Goal: Check status: Check status

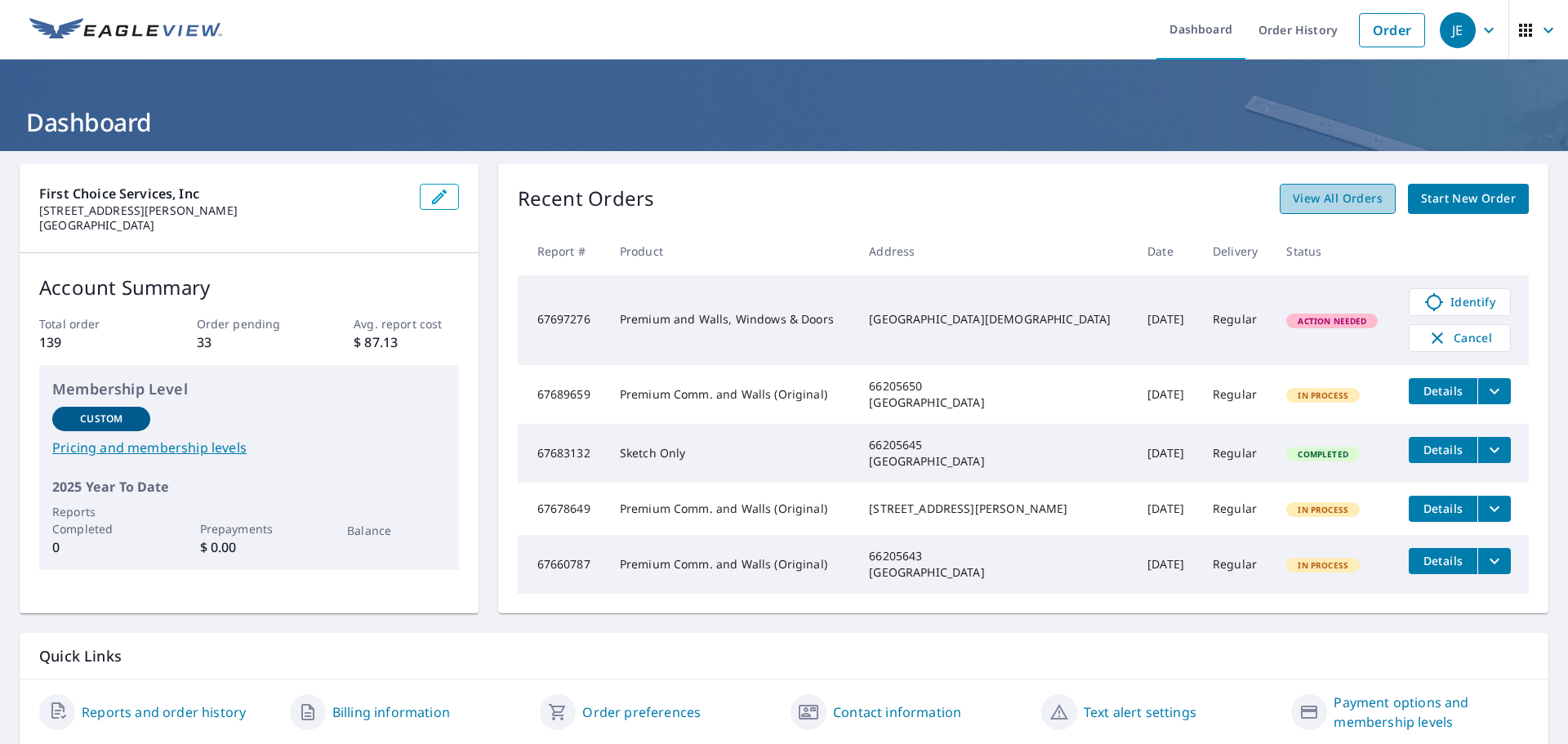
click at [1341, 196] on span "View All Orders" at bounding box center [1337, 199] width 90 height 20
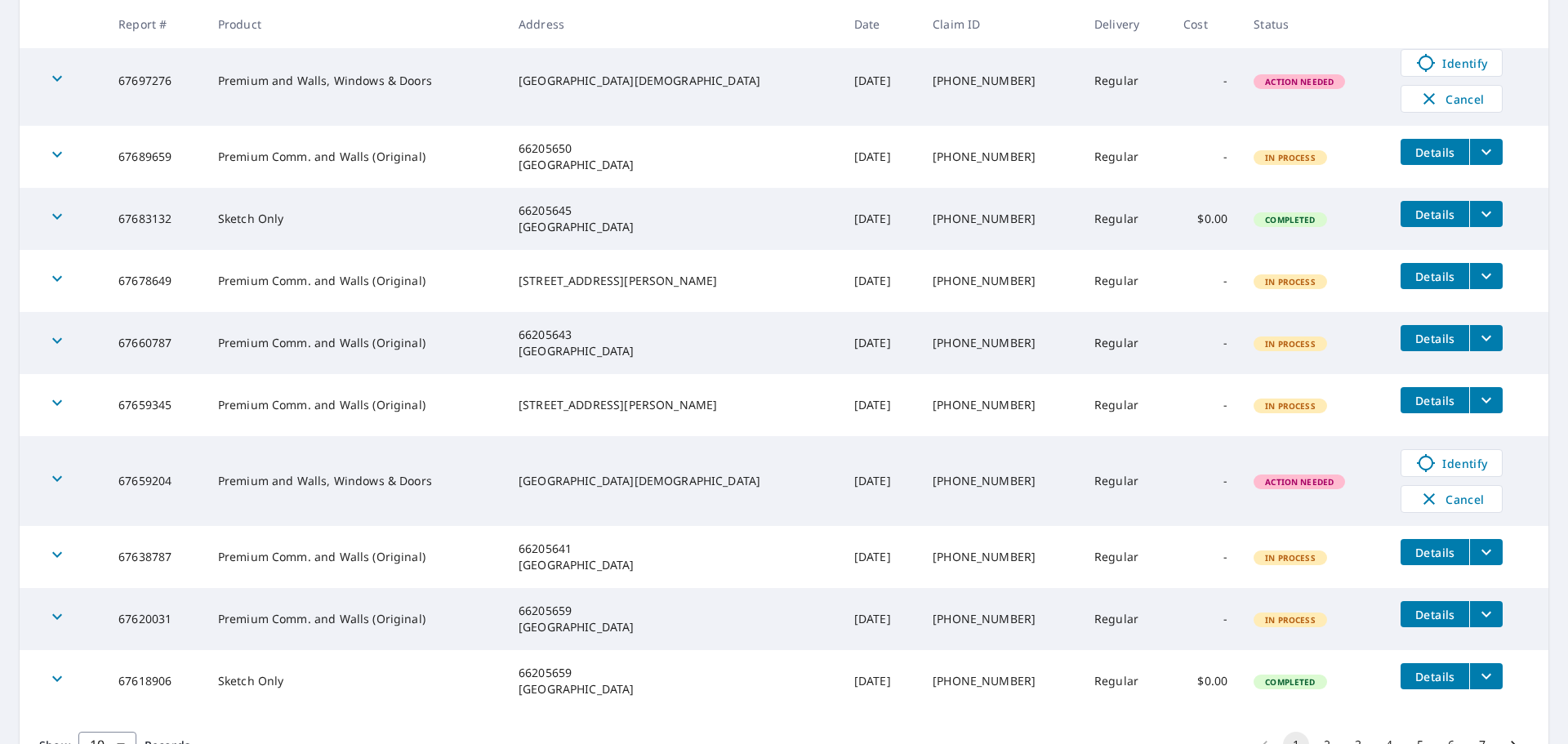
scroll to position [414, 0]
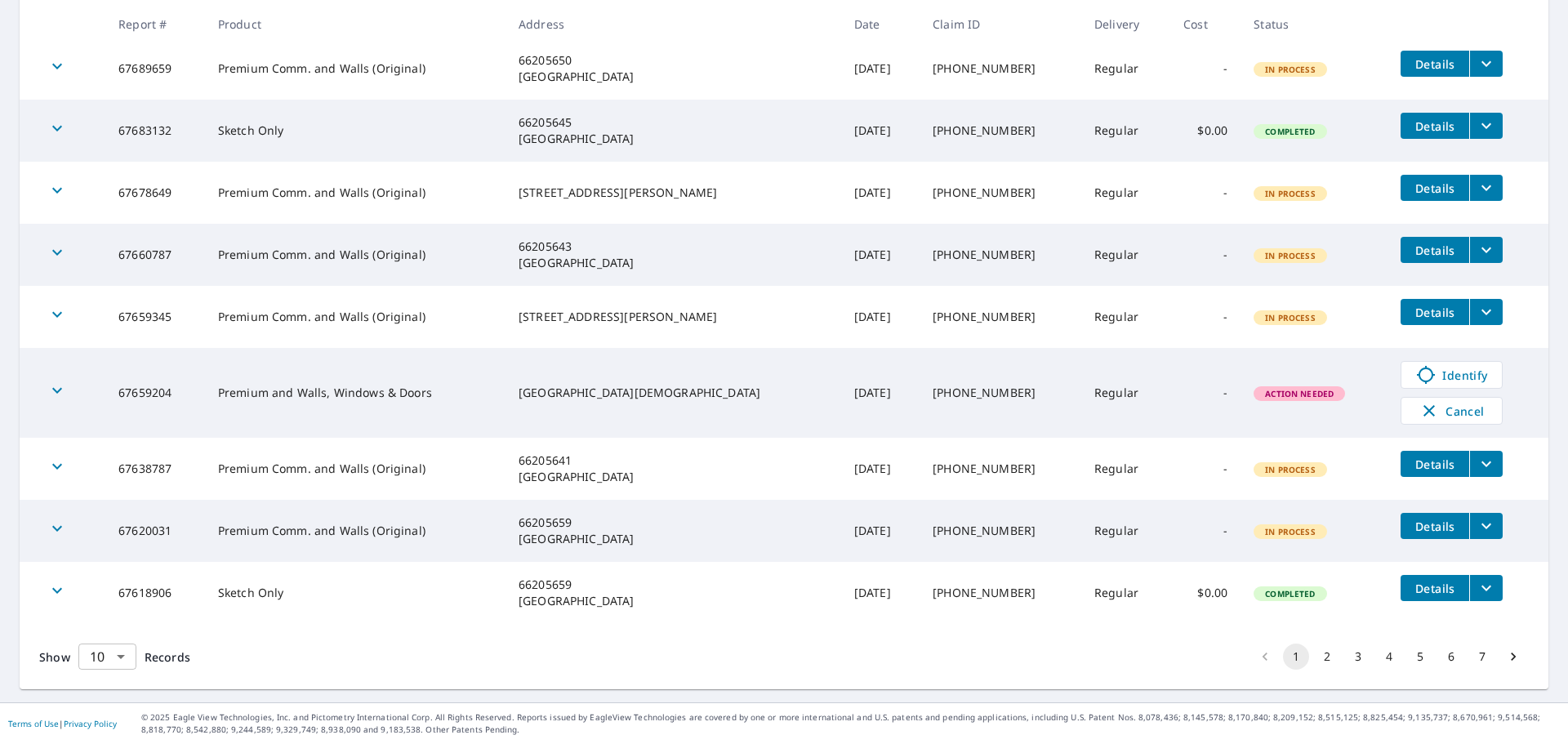
click at [116, 656] on body "JE JE Dashboard Order History Order JE Dashboard / Order History Order History …" at bounding box center [784, 372] width 1568 height 744
click at [109, 679] on li "50" at bounding box center [106, 680] width 58 height 29
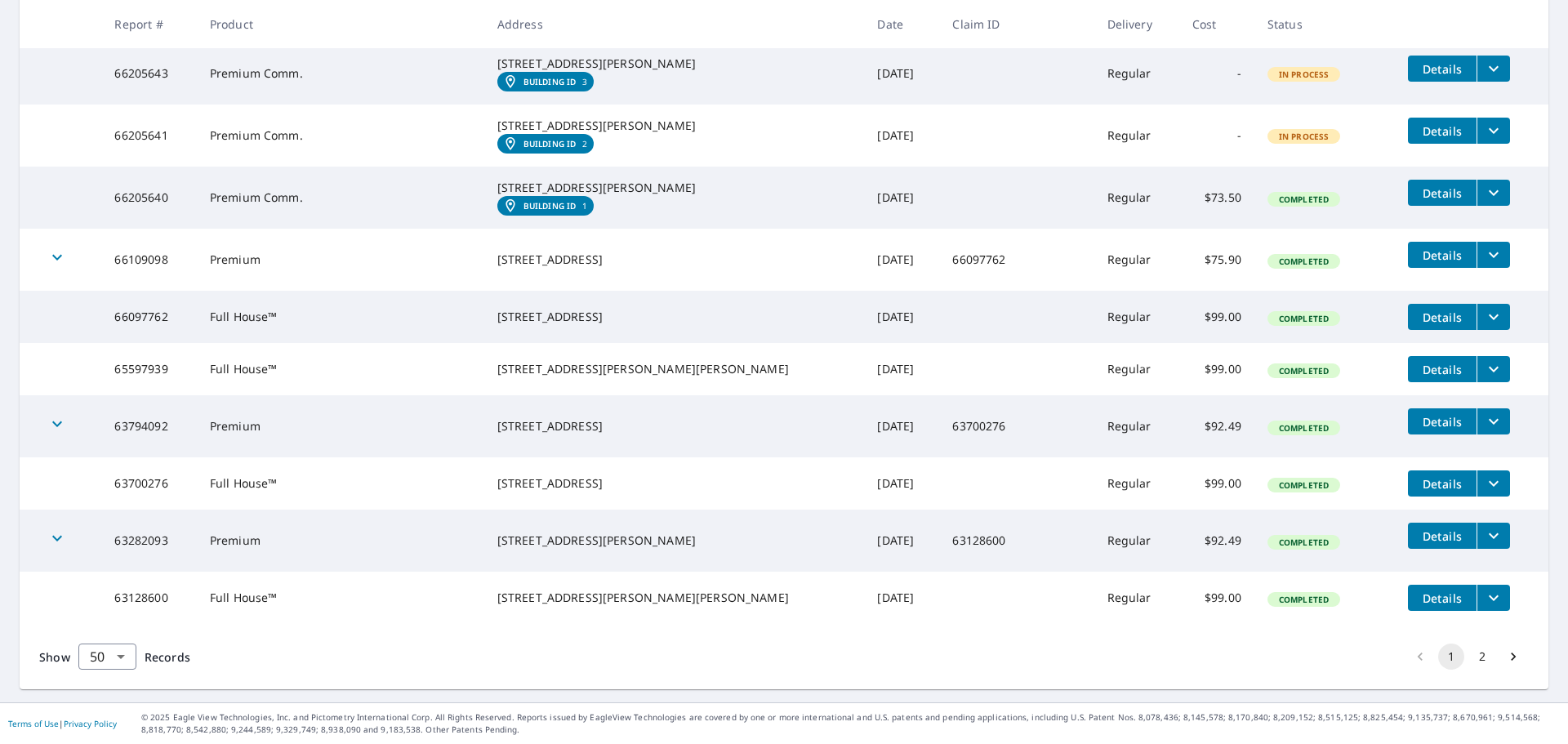
scroll to position [3318, 0]
click at [114, 658] on body "JE JE Dashboard Order History Order JE Dashboard / Order History Order History …" at bounding box center [784, 372] width 1568 height 744
click at [104, 707] on li "100" at bounding box center [106, 710] width 58 height 29
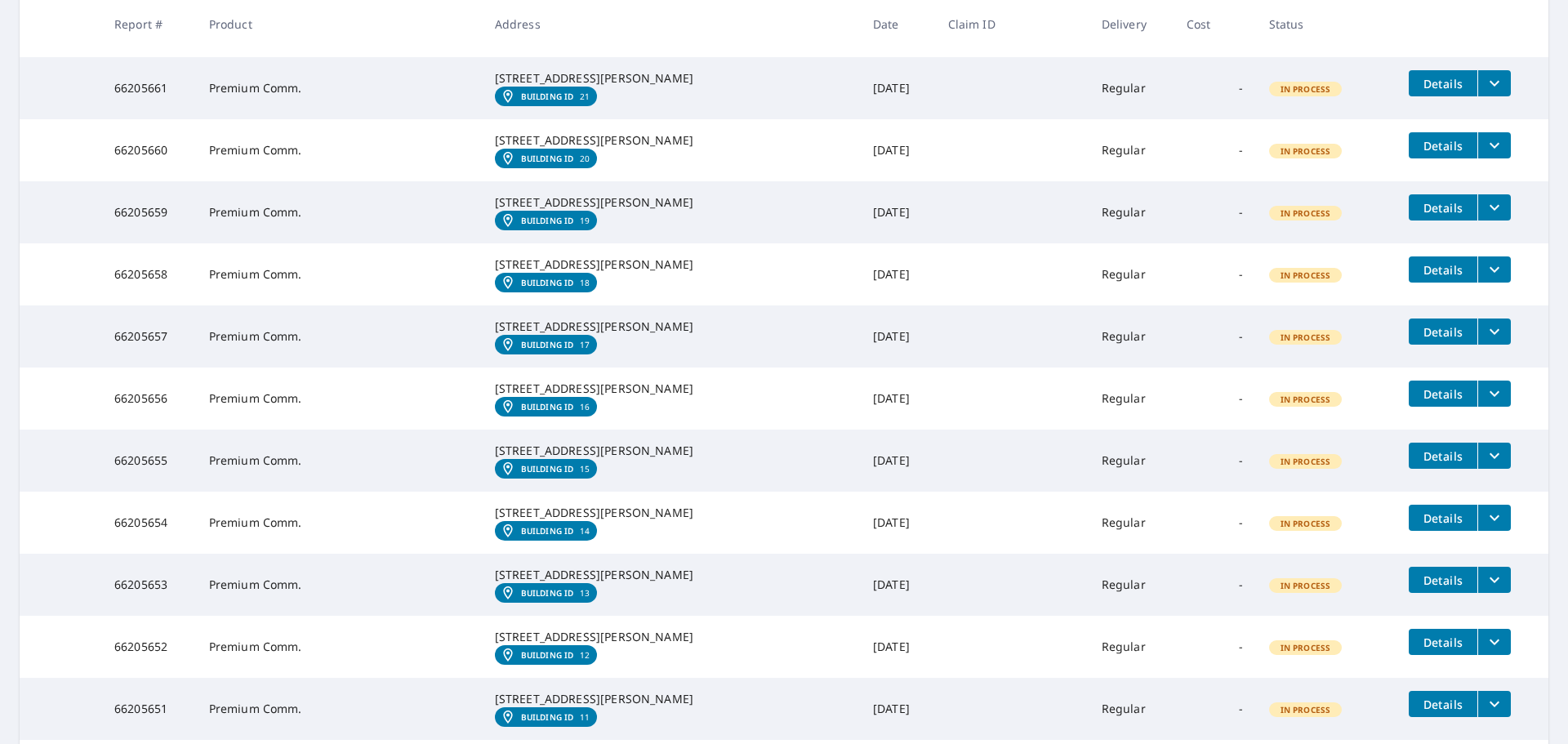
scroll to position [1721, 0]
